Goal: Transaction & Acquisition: Purchase product/service

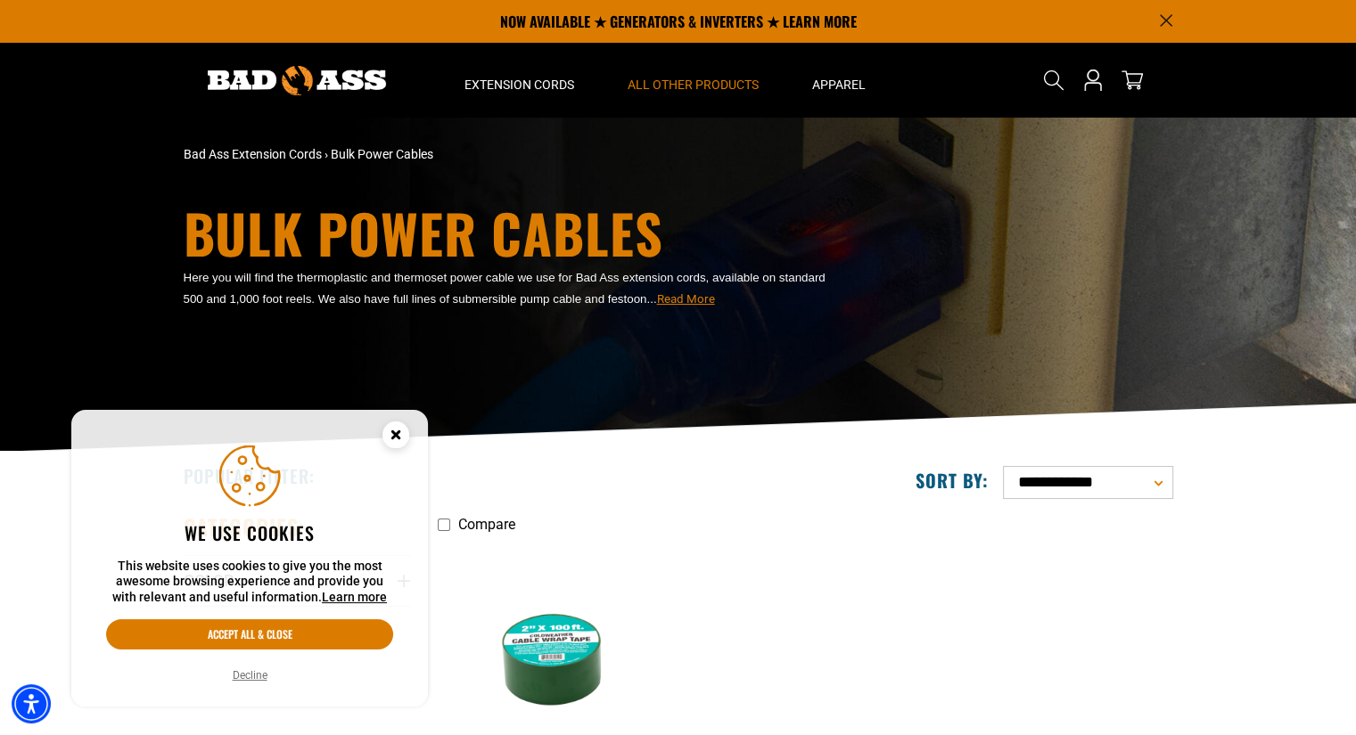
click at [398, 430] on circle "Cookie Consent" at bounding box center [395, 435] width 27 height 27
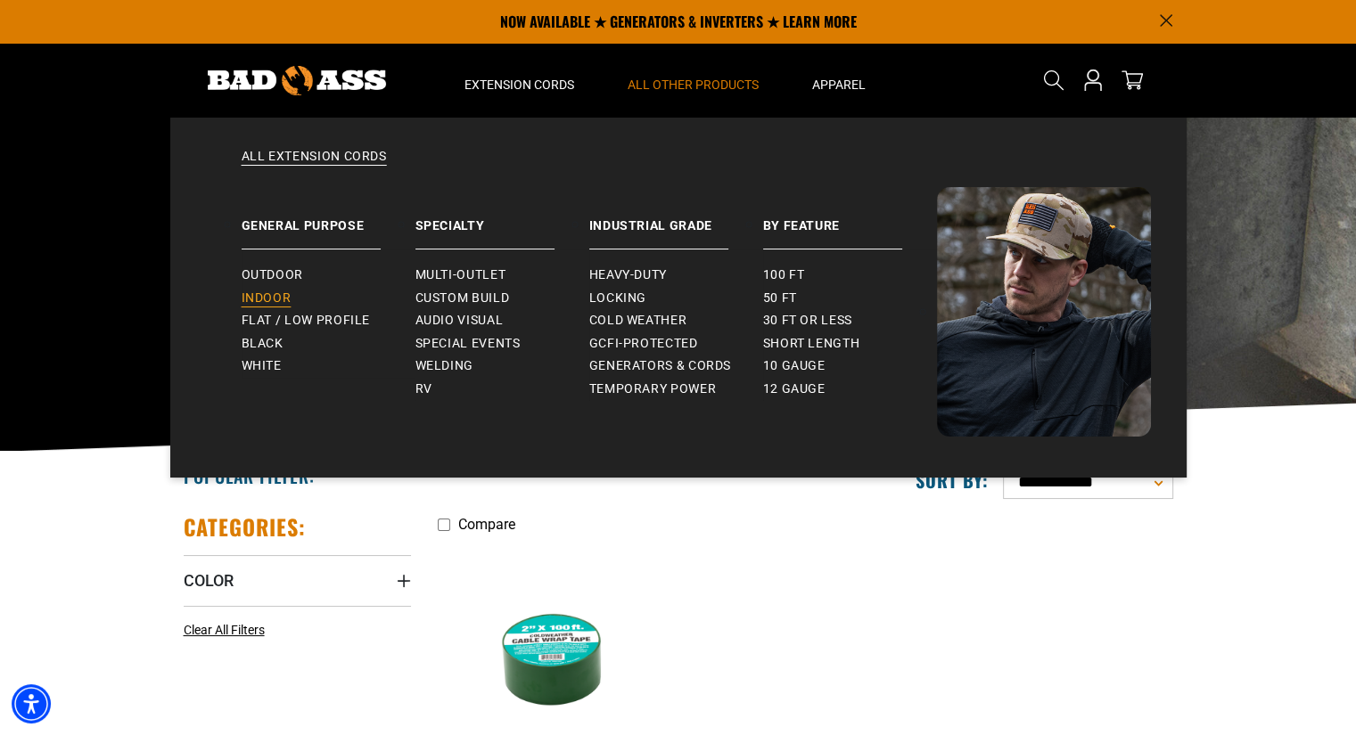
click at [284, 297] on span "Indoor" at bounding box center [267, 299] width 50 height 16
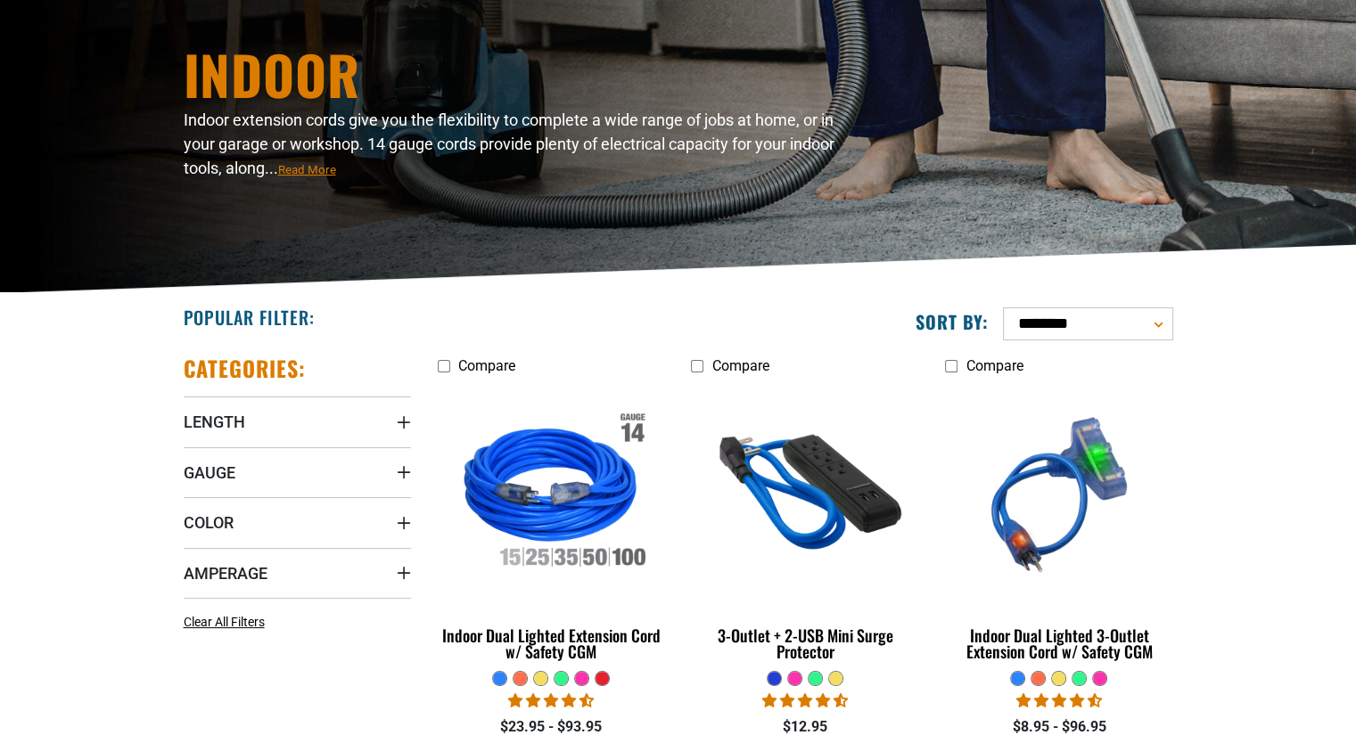
scroll to position [267, 0]
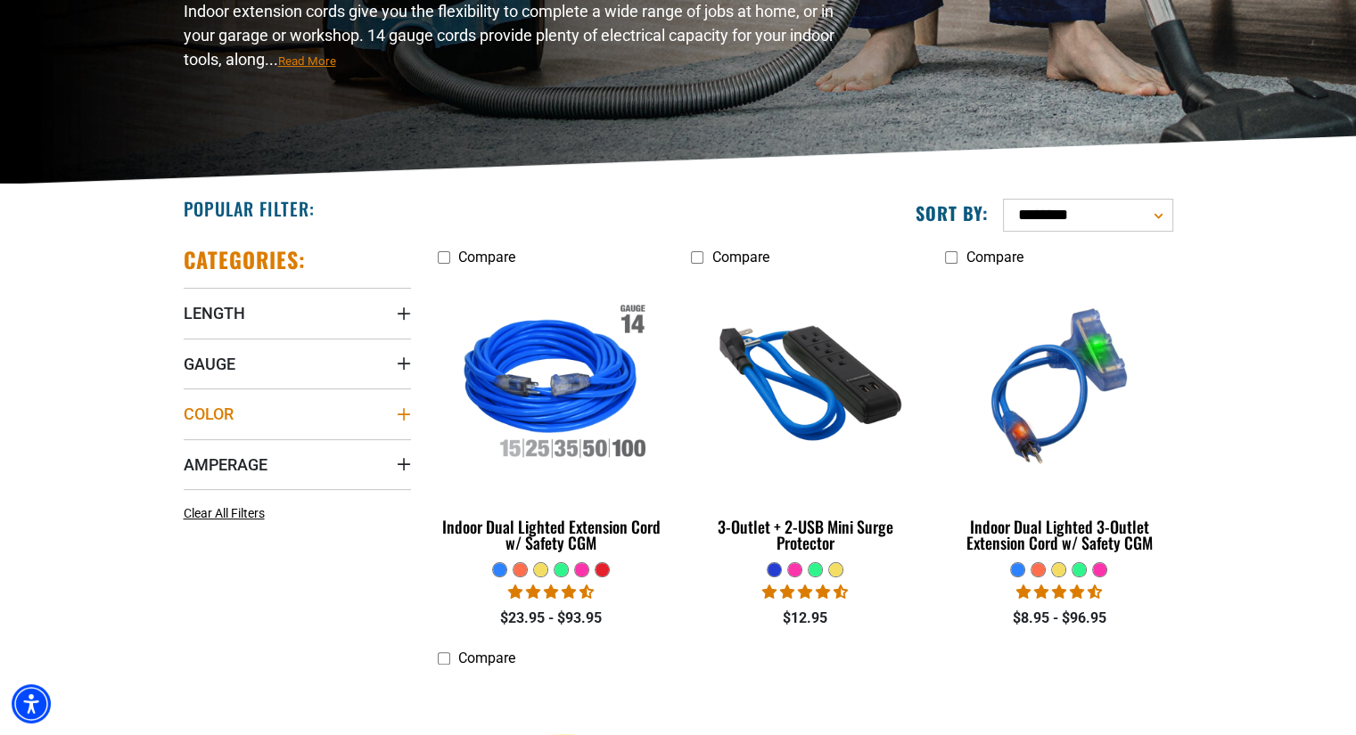
click at [392, 404] on summary "Color" at bounding box center [297, 414] width 227 height 50
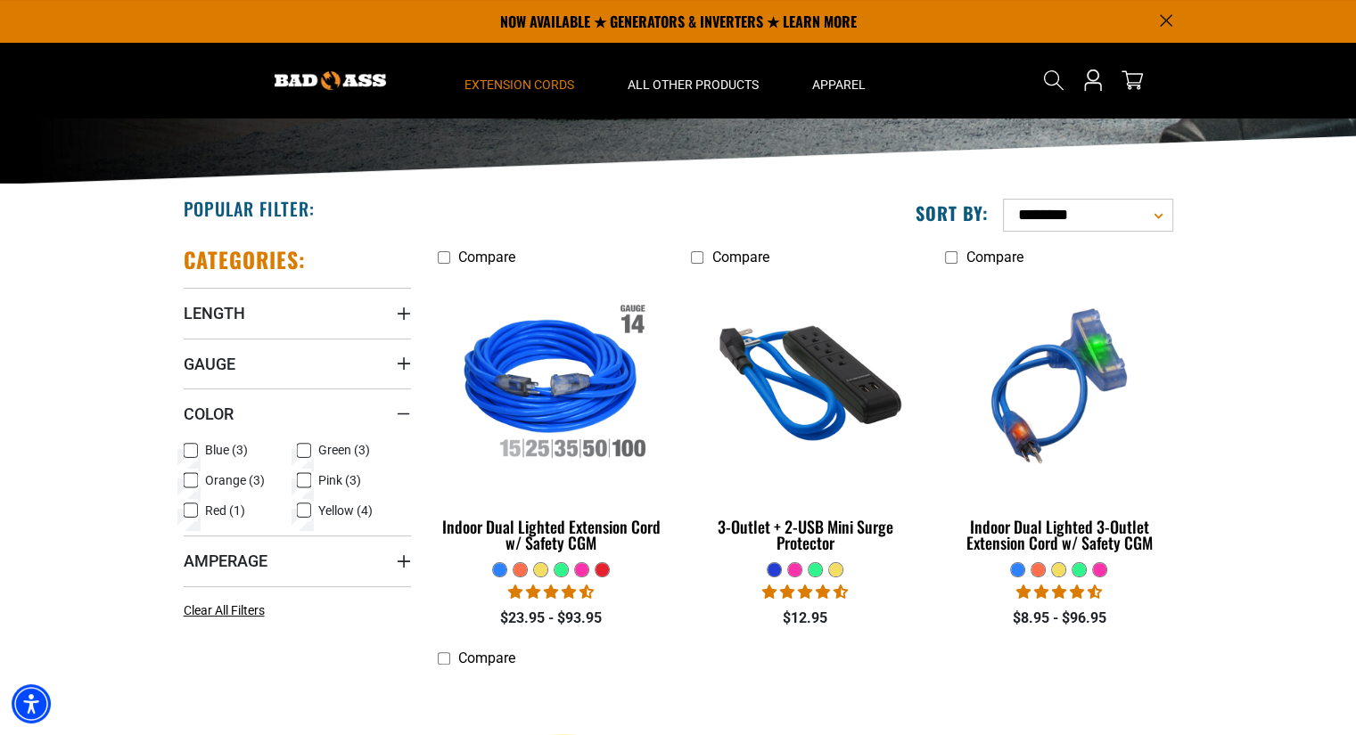
scroll to position [0, 0]
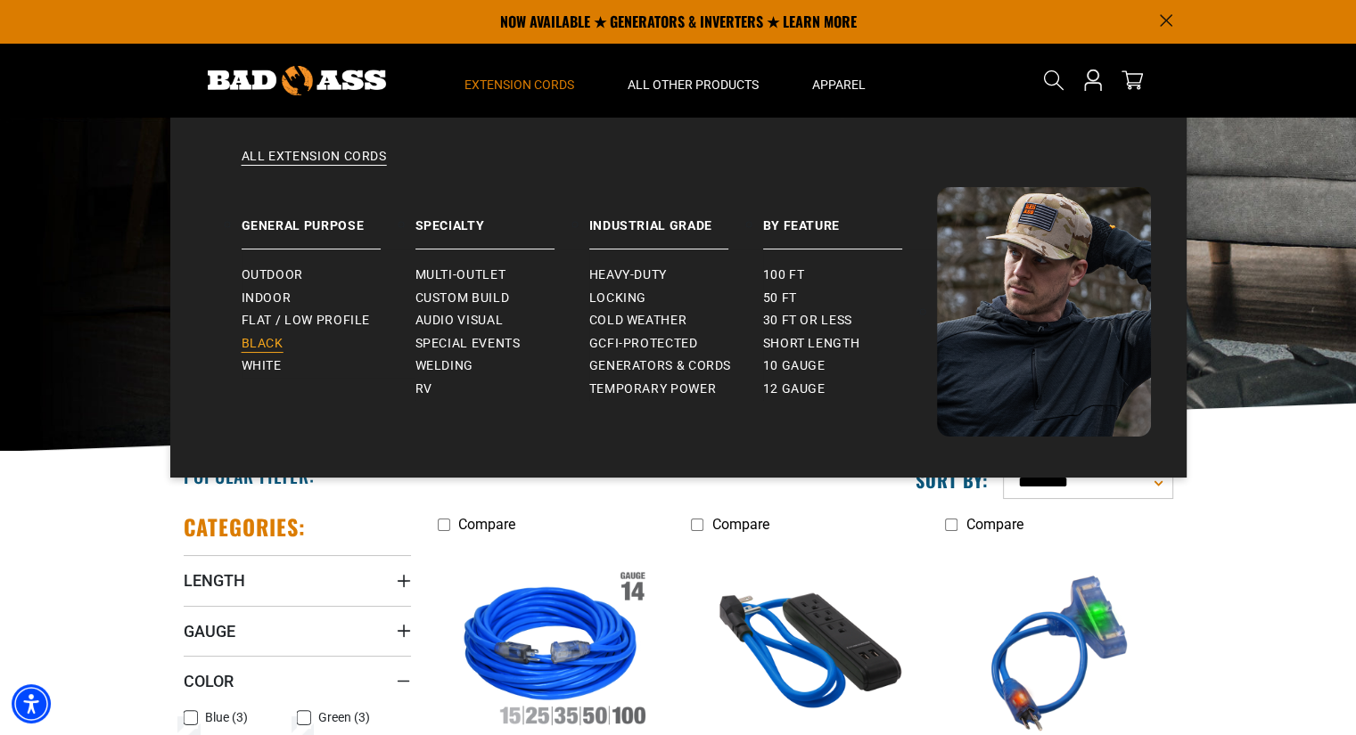
click at [278, 347] on span "Black" at bounding box center [263, 344] width 42 height 16
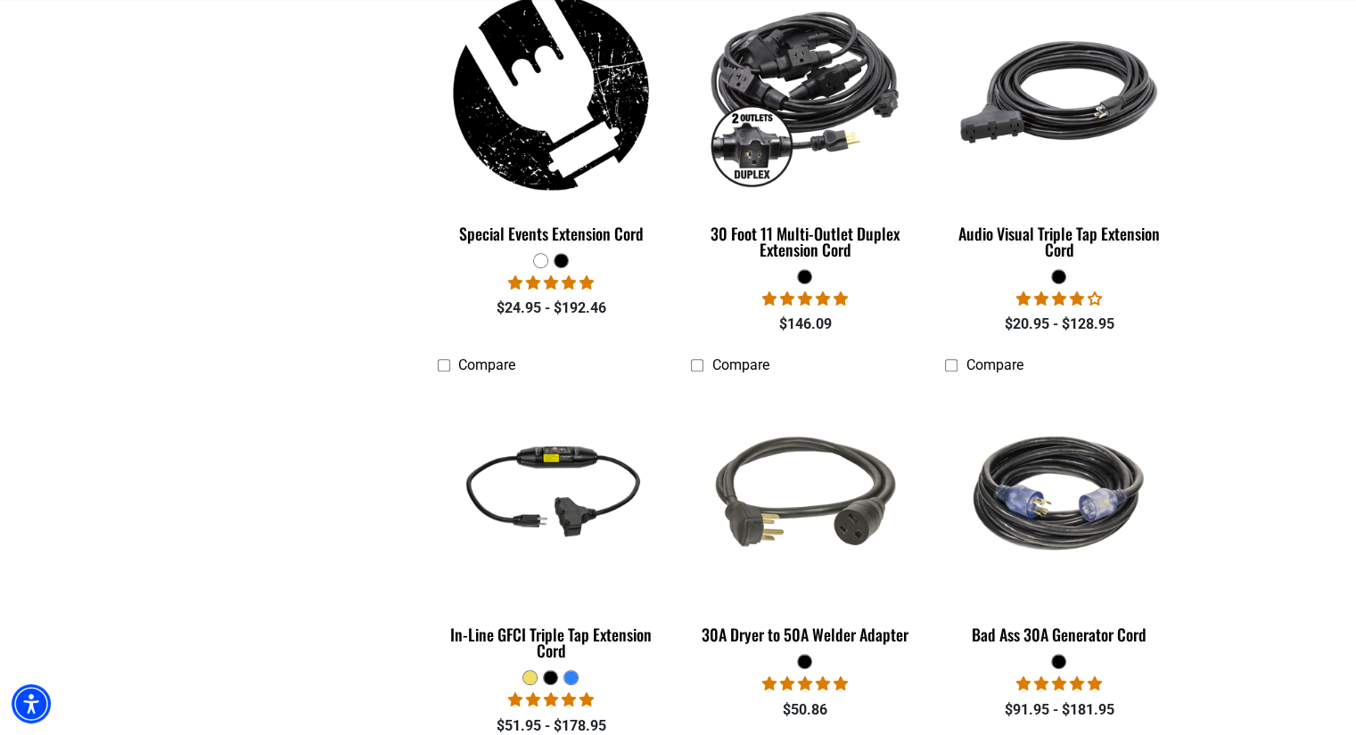
scroll to position [1515, 0]
